Goal: Information Seeking & Learning: Learn about a topic

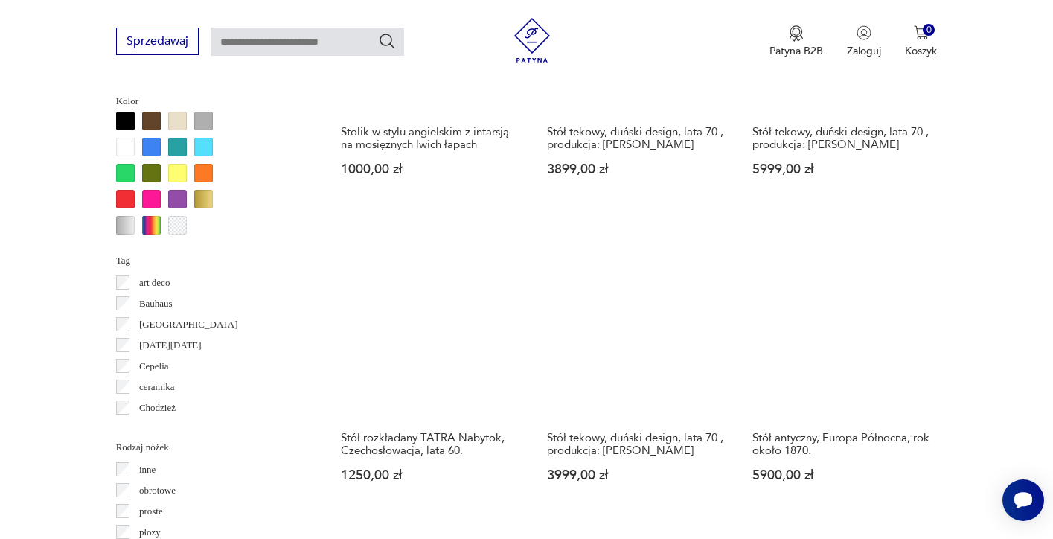
scroll to position [1432, 0]
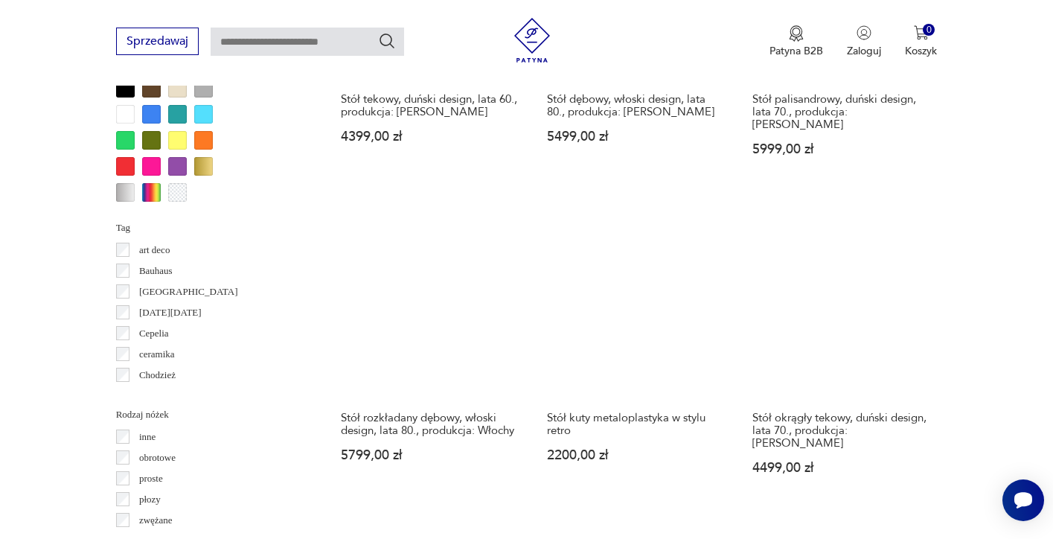
scroll to position [1429, 0]
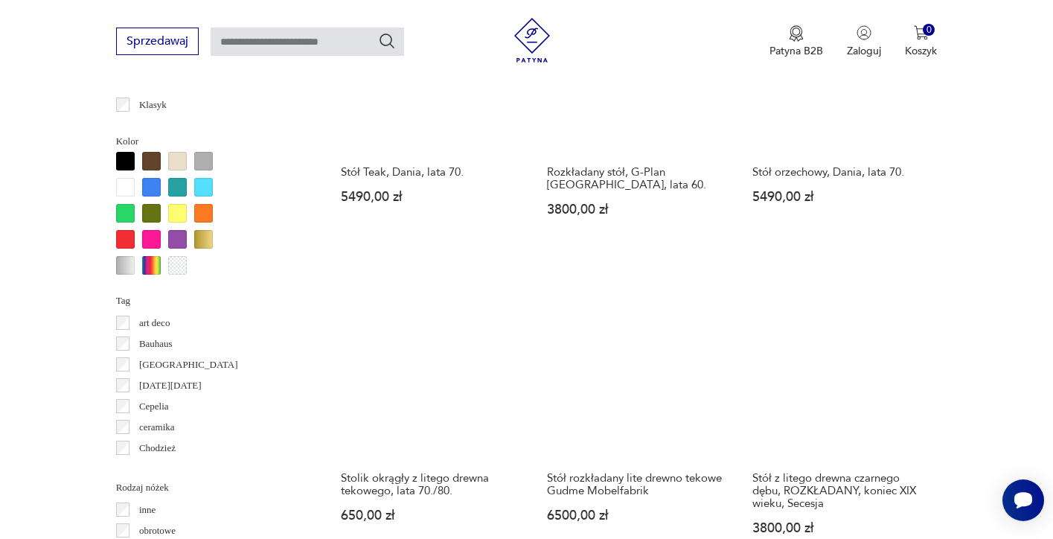
scroll to position [1334, 0]
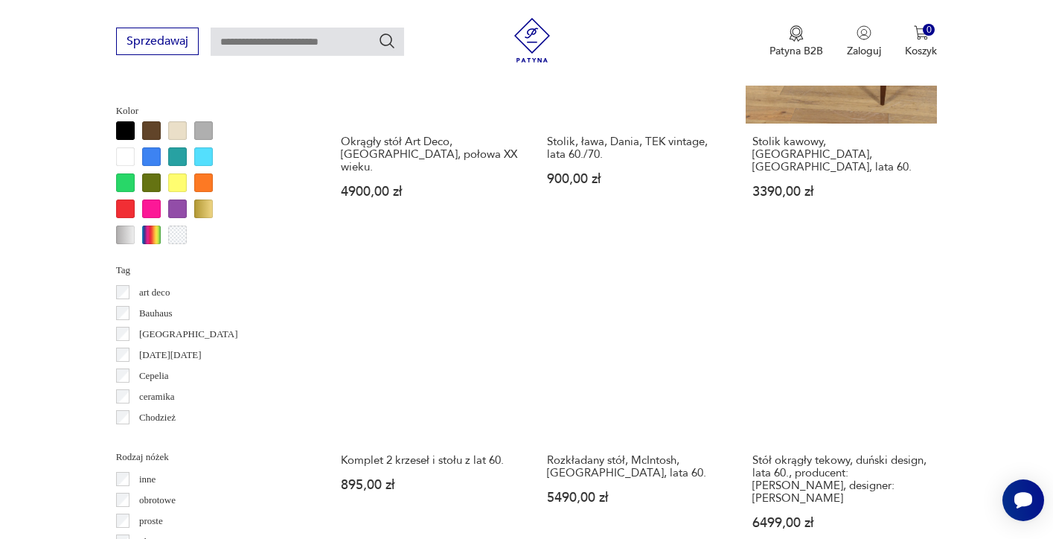
scroll to position [1390, 0]
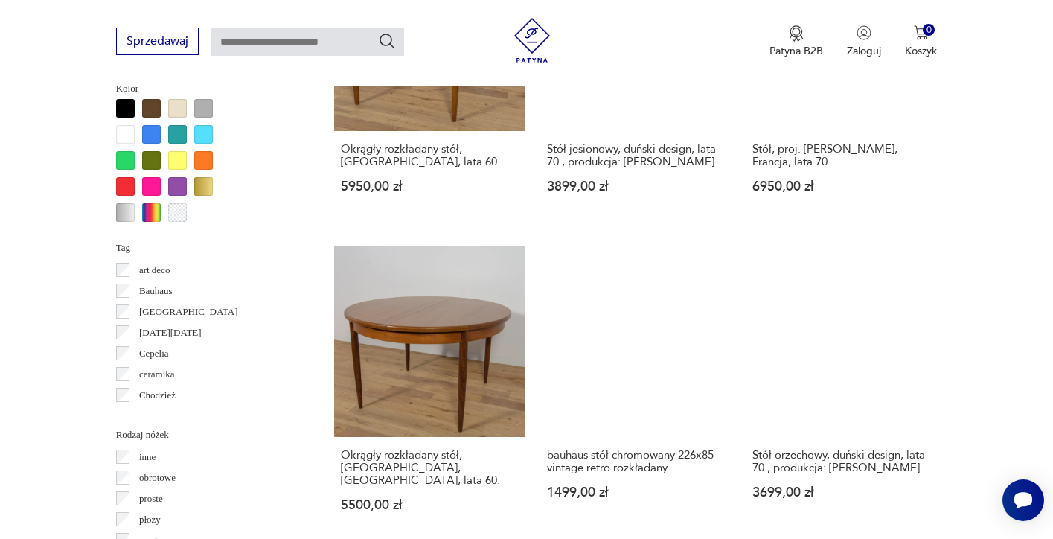
scroll to position [1390, 0]
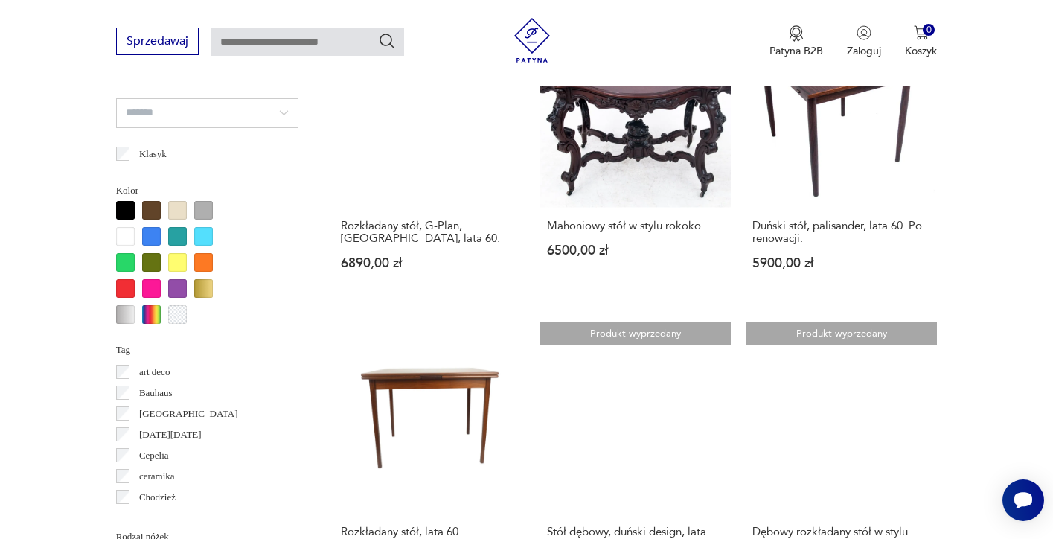
scroll to position [1296, 0]
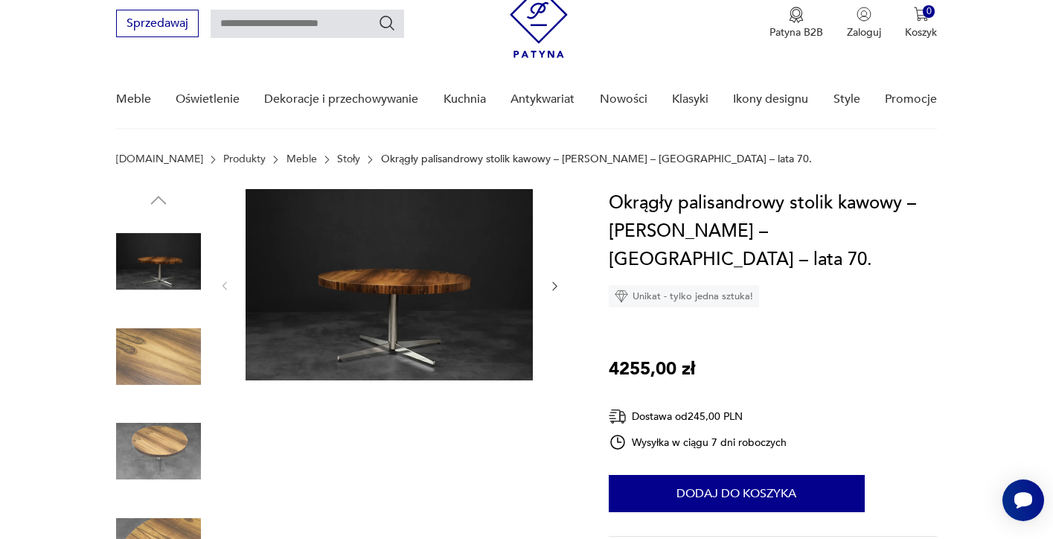
scroll to position [86, 0]
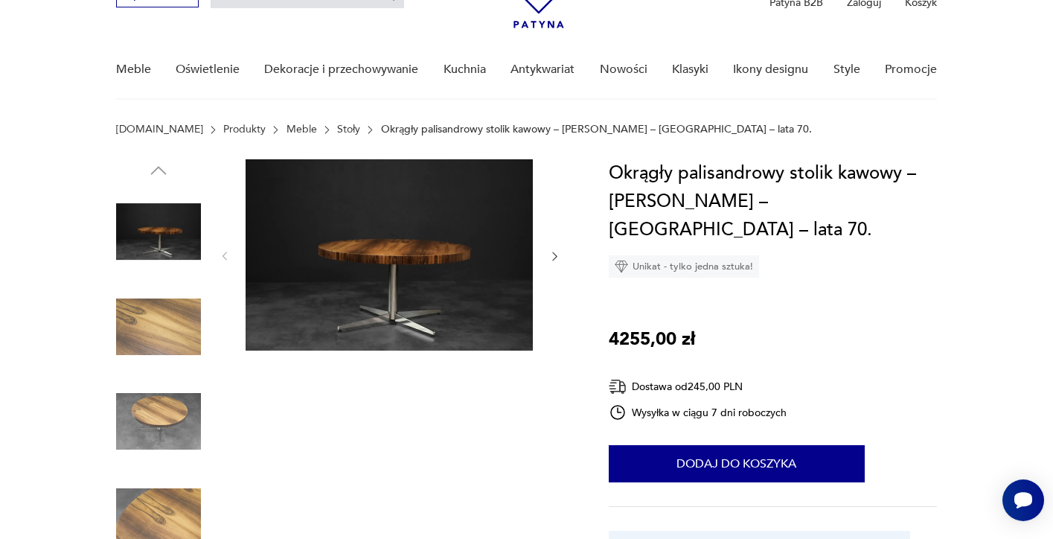
click at [555, 257] on icon "button" at bounding box center [555, 256] width 13 height 13
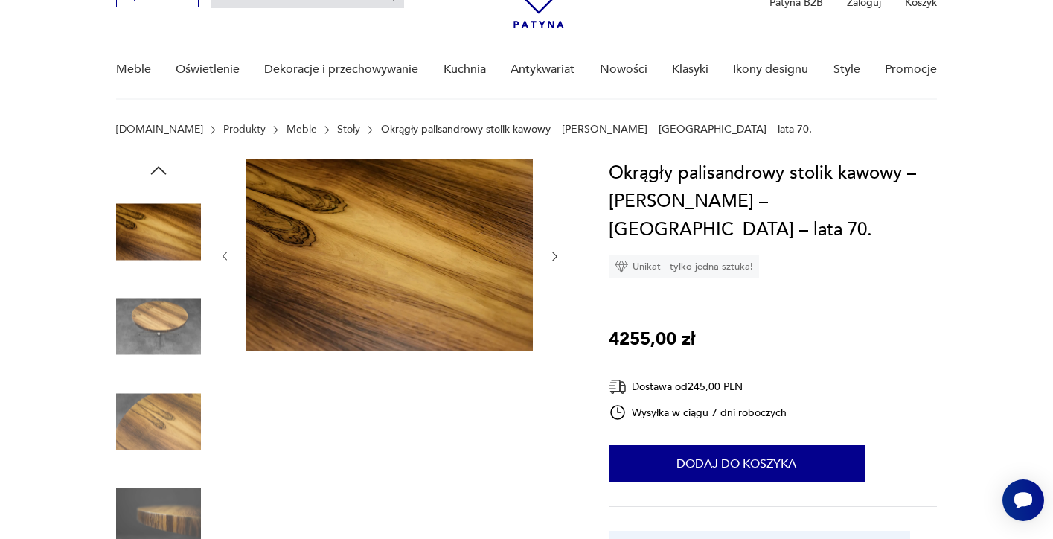
click at [555, 257] on icon "button" at bounding box center [555, 256] width 13 height 13
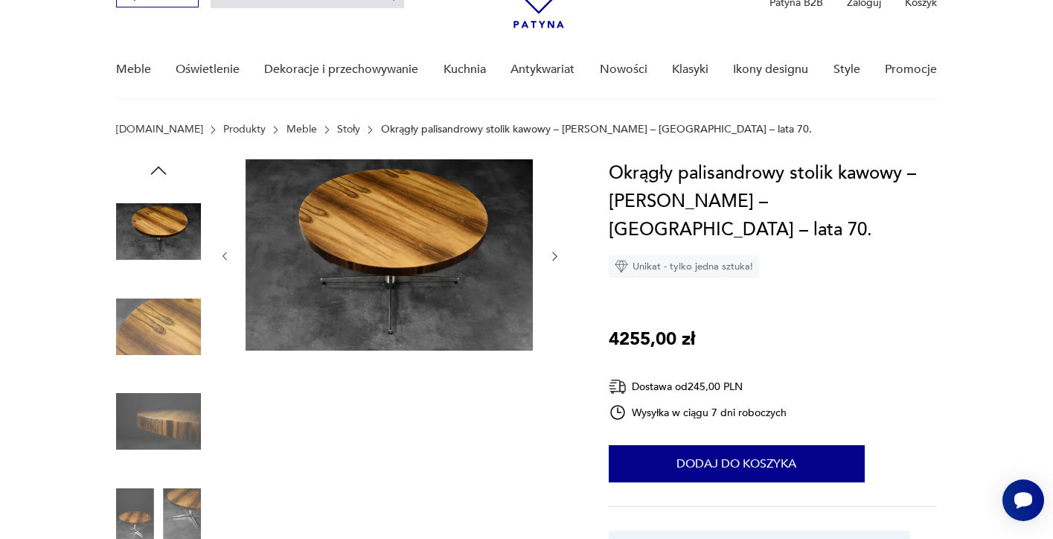
click at [555, 258] on icon "button" at bounding box center [555, 256] width 13 height 13
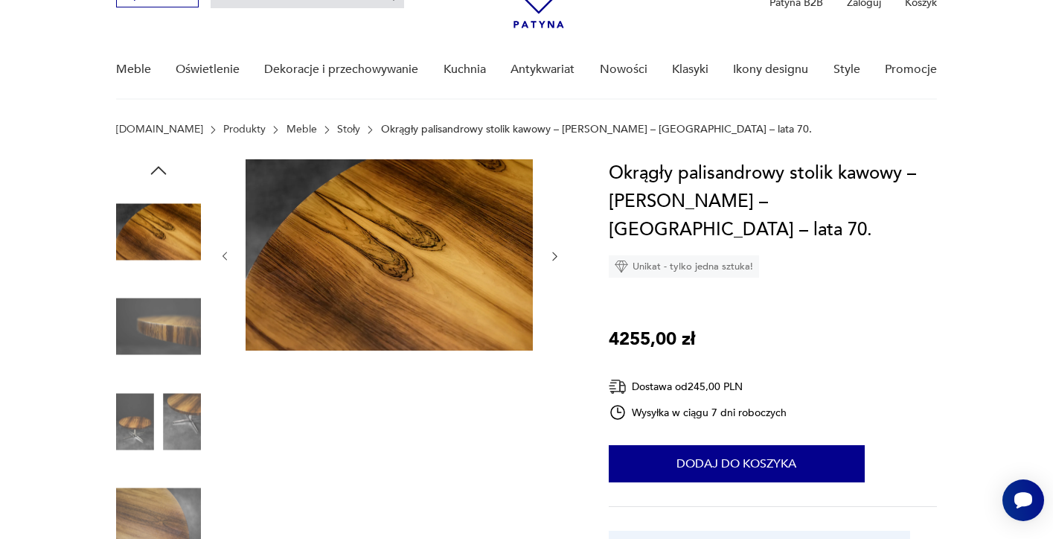
click at [555, 258] on icon "button" at bounding box center [555, 256] width 13 height 13
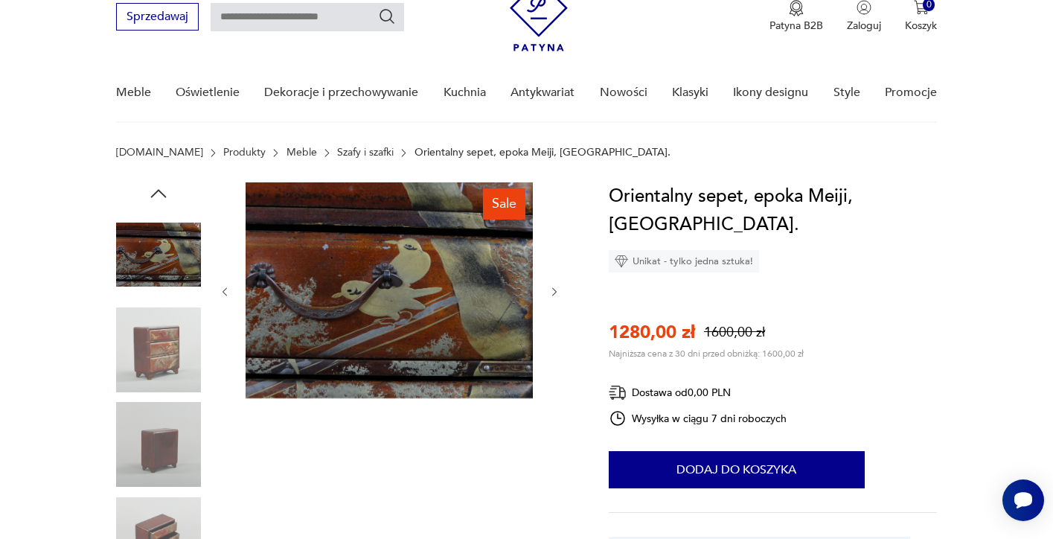
click at [556, 327] on div at bounding box center [390, 291] width 342 height 219
click at [558, 296] on icon "button" at bounding box center [555, 292] width 13 height 13
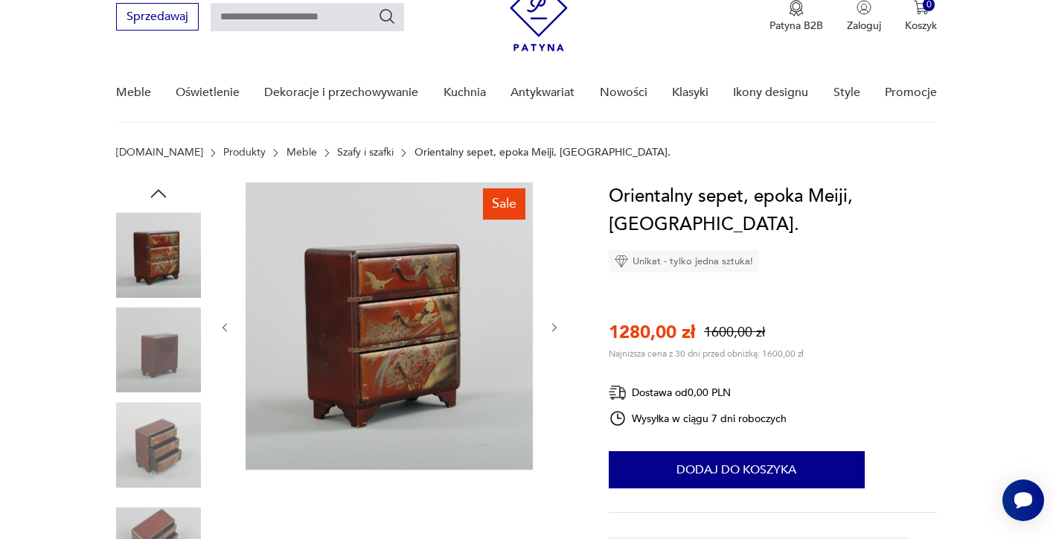
click at [558, 317] on div at bounding box center [390, 327] width 342 height 290
click at [559, 327] on icon "button" at bounding box center [555, 328] width 13 height 13
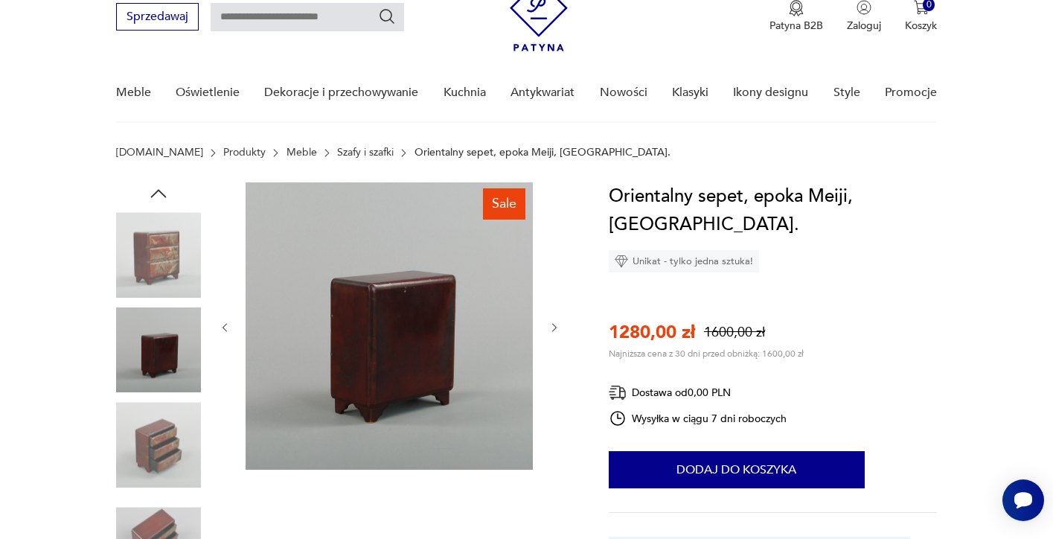
click at [558, 327] on icon "button" at bounding box center [555, 328] width 13 height 13
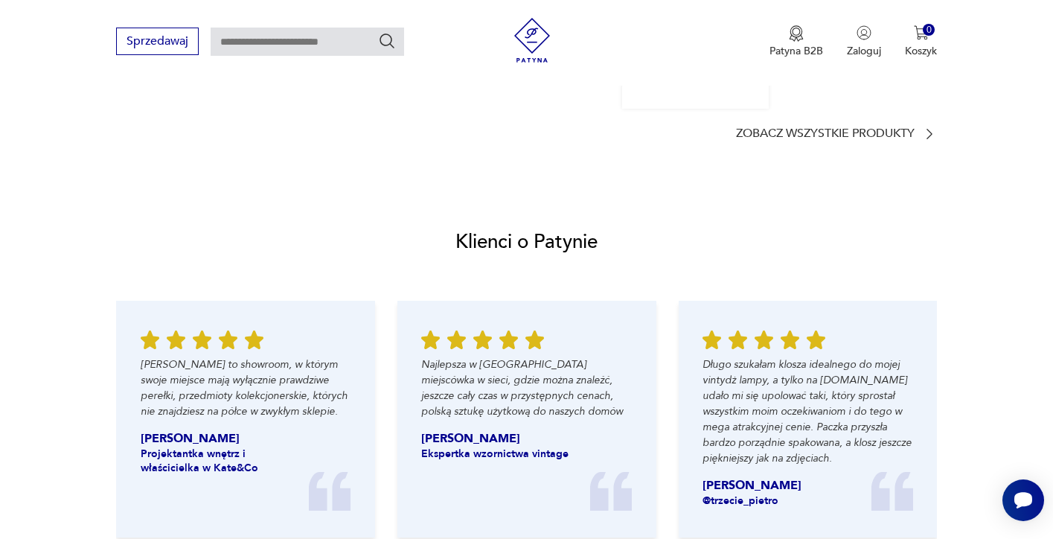
scroll to position [1375, 0]
